Goal: Find specific page/section: Find specific page/section

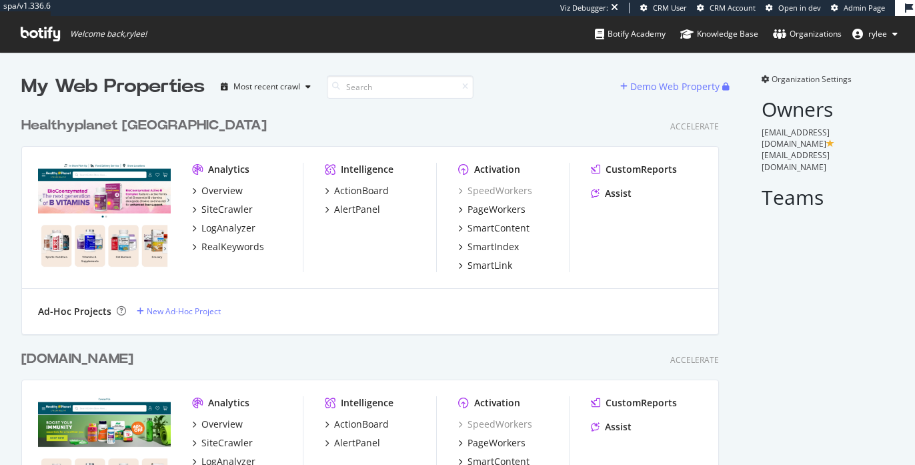
scroll to position [465, 915]
click at [880, 432] on img "Open Intercom Messenger" at bounding box center [885, 435] width 17 height 17
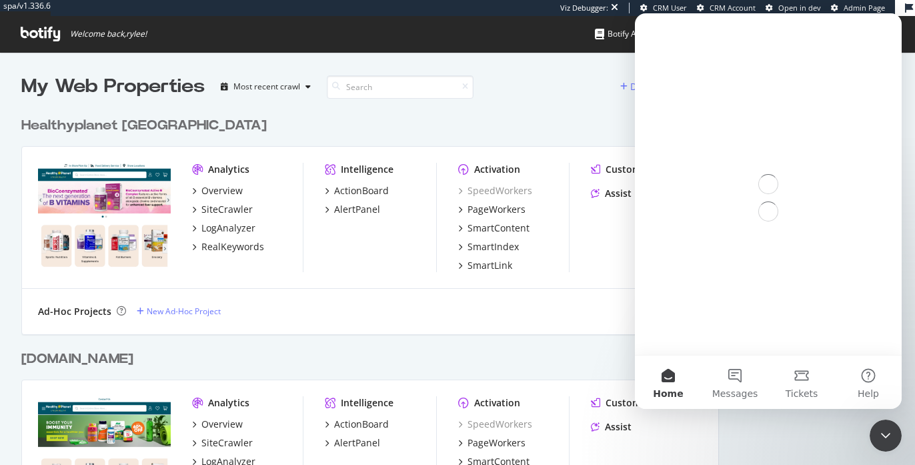
scroll to position [0, 0]
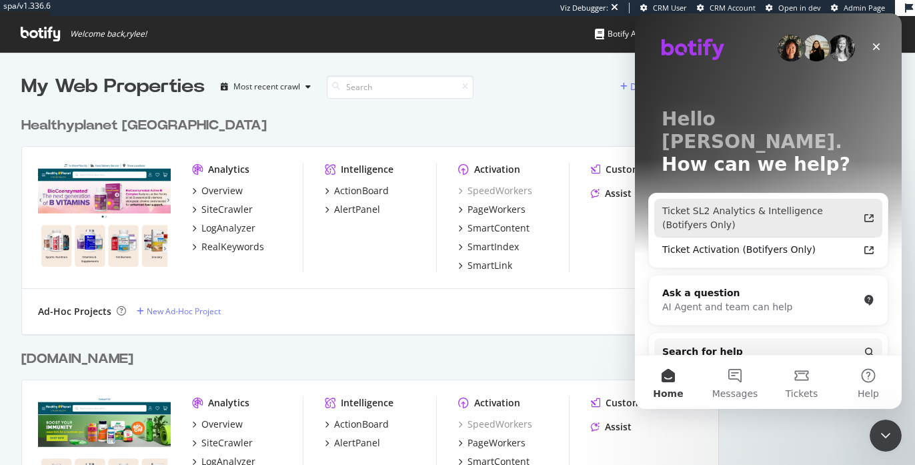
click at [753, 204] on div "Ticket SL2 Analytics & Intelligence (Botifyers Only)" at bounding box center [760, 218] width 196 height 28
